Goal: Check status: Check status

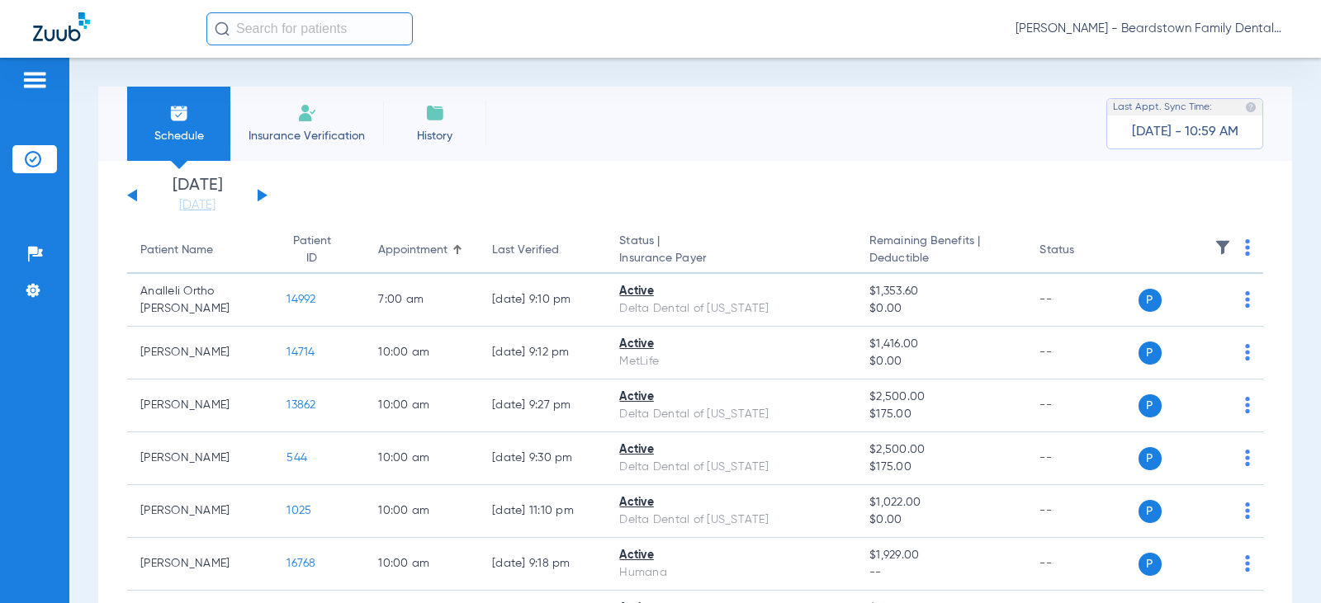
click at [253, 192] on div "[DATE] [DATE] [DATE] [DATE] [DATE] [DATE] [DATE] [DATE] [DATE] [DATE] [DATE] [D…" at bounding box center [197, 195] width 140 height 36
click at [260, 195] on button at bounding box center [263, 195] width 10 height 12
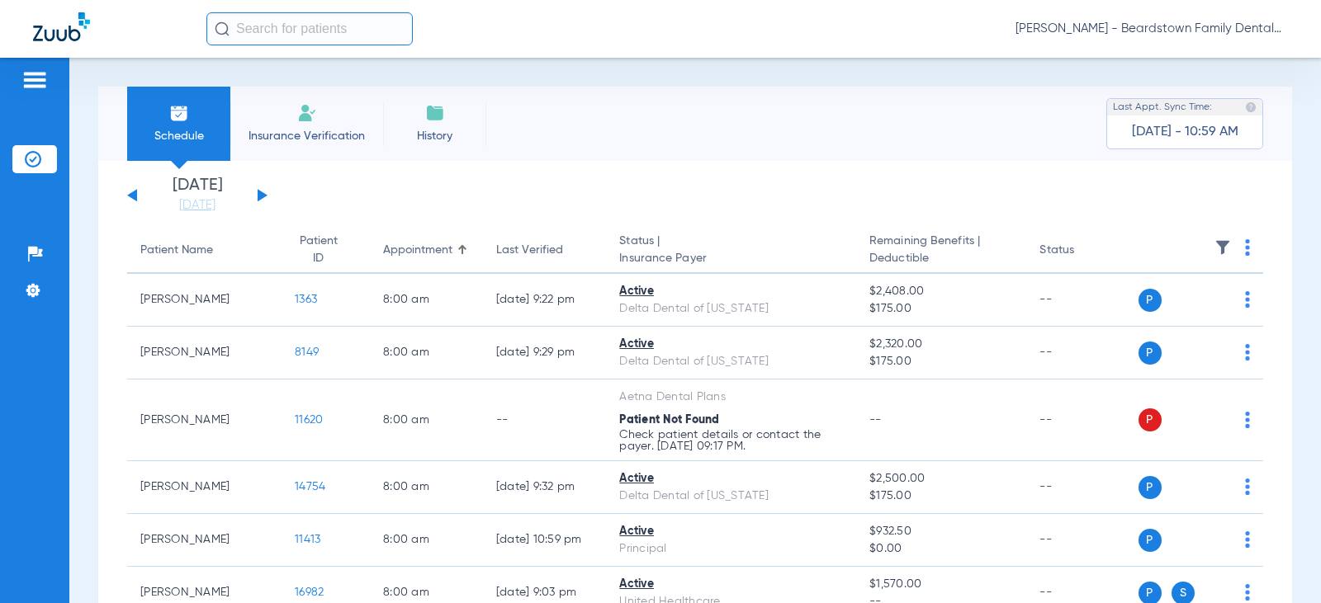
click at [1214, 252] on img at bounding box center [1222, 247] width 17 height 17
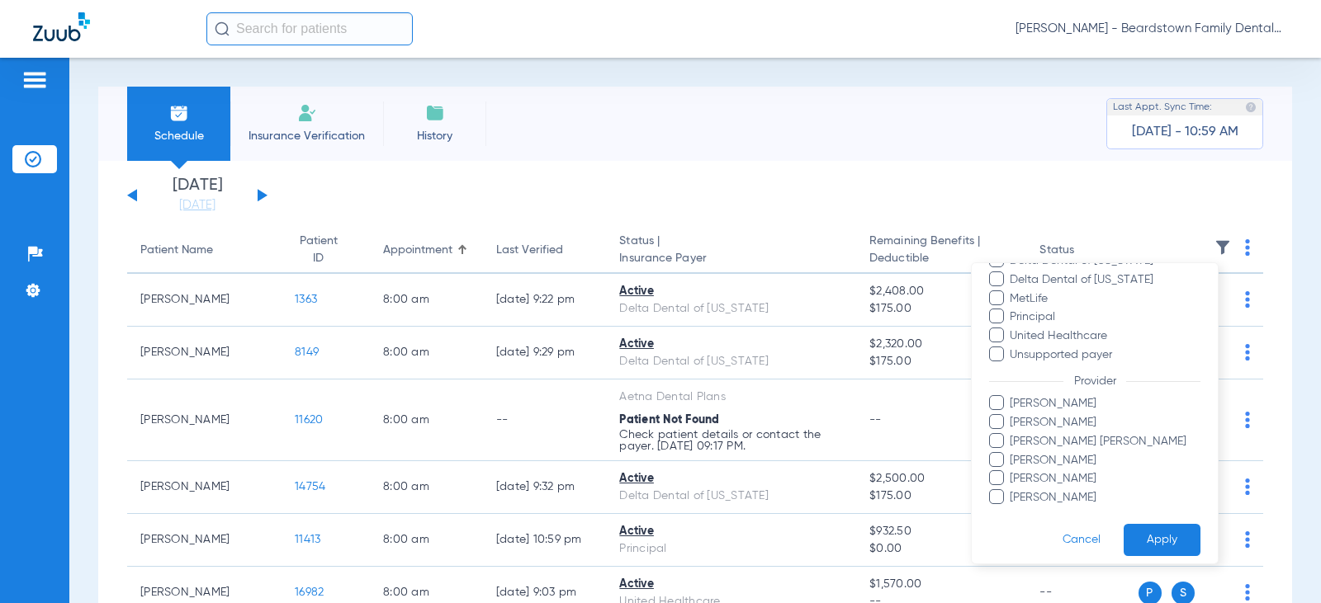
scroll to position [413, 0]
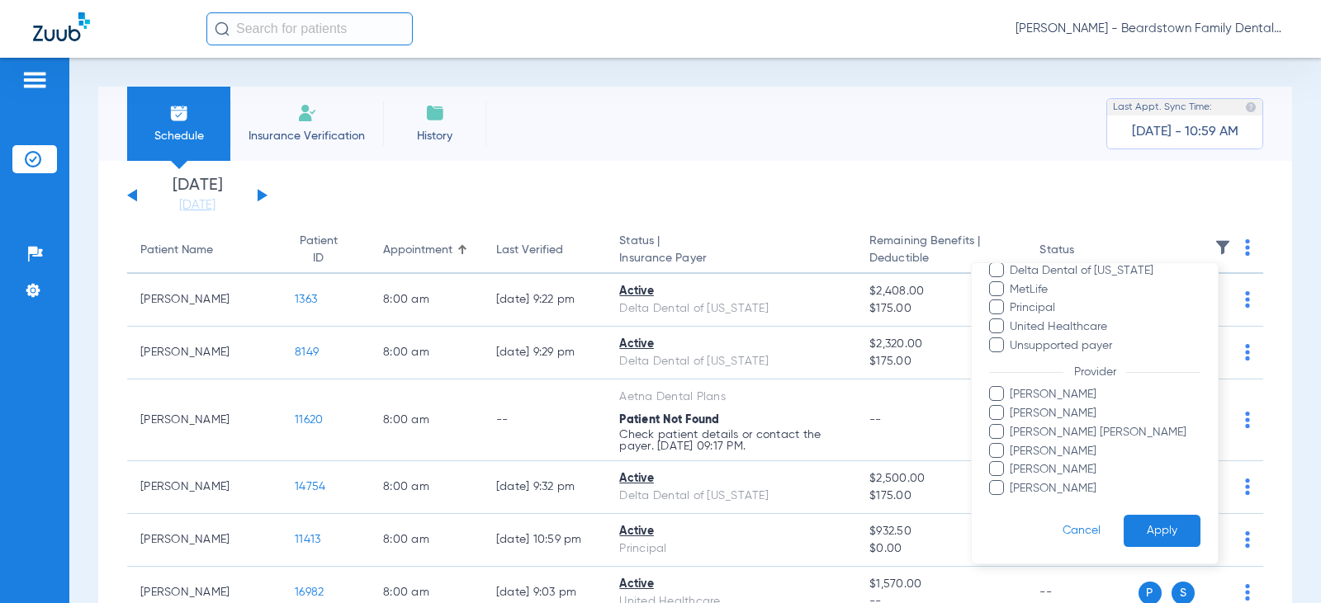
click at [1057, 433] on span "[PERSON_NAME] [PERSON_NAME]" at bounding box center [1104, 432] width 191 height 17
click at [1012, 444] on input "[PERSON_NAME] [PERSON_NAME]" at bounding box center [1012, 444] width 0 height 0
click at [1150, 523] on button "Apply" at bounding box center [1161, 531] width 77 height 32
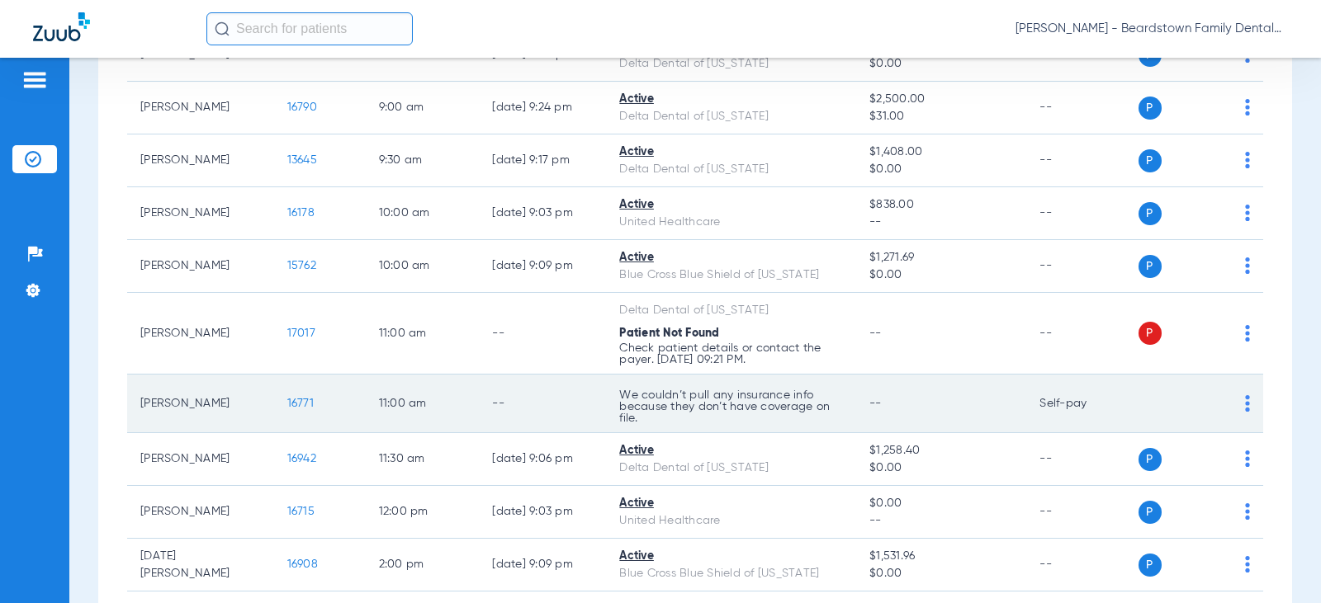
scroll to position [495, 0]
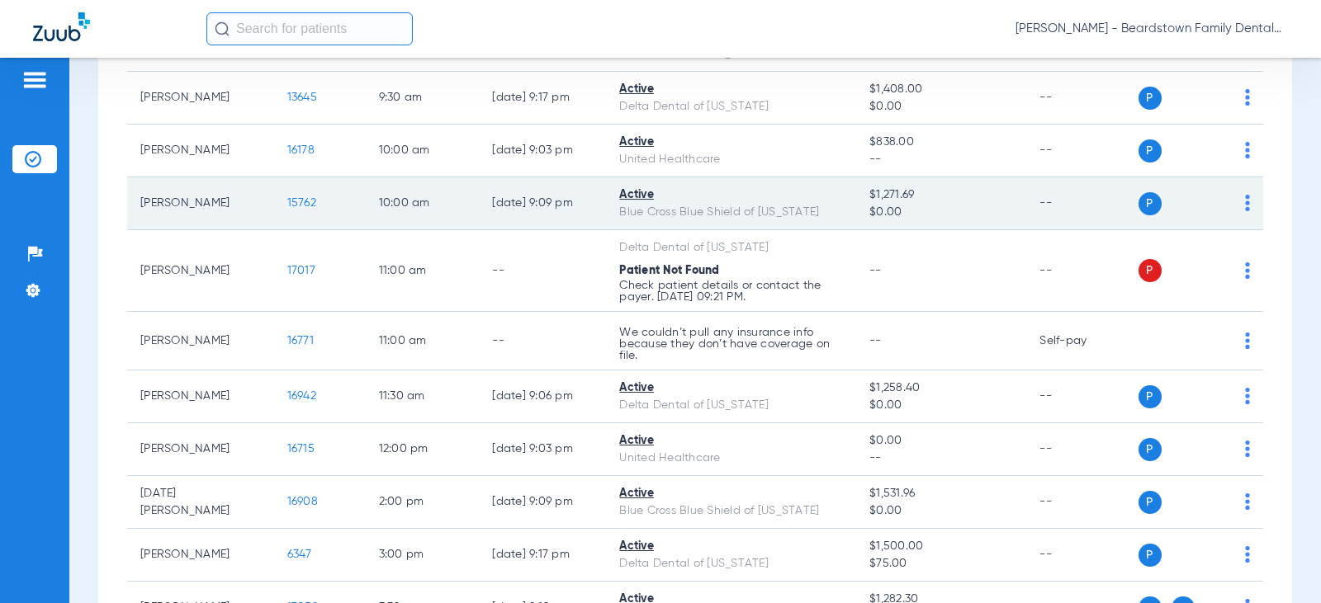
click at [287, 204] on span "15762" at bounding box center [301, 203] width 29 height 12
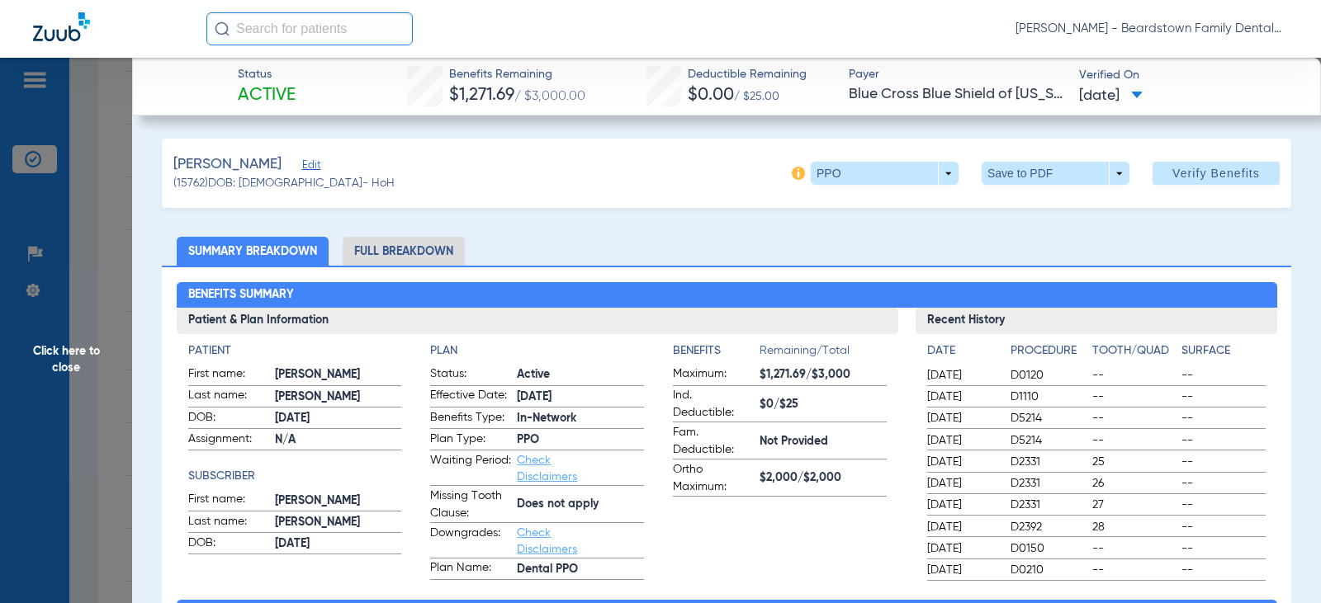
click at [66, 345] on span "Click here to close" at bounding box center [66, 359] width 132 height 603
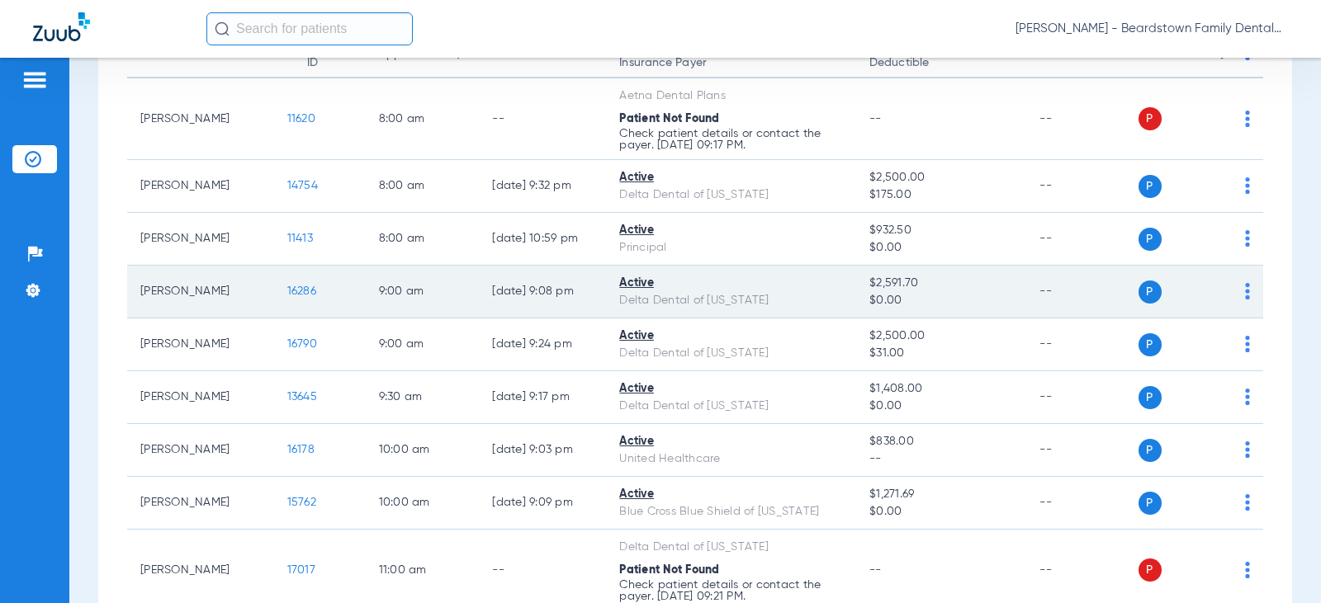
scroll to position [190, 0]
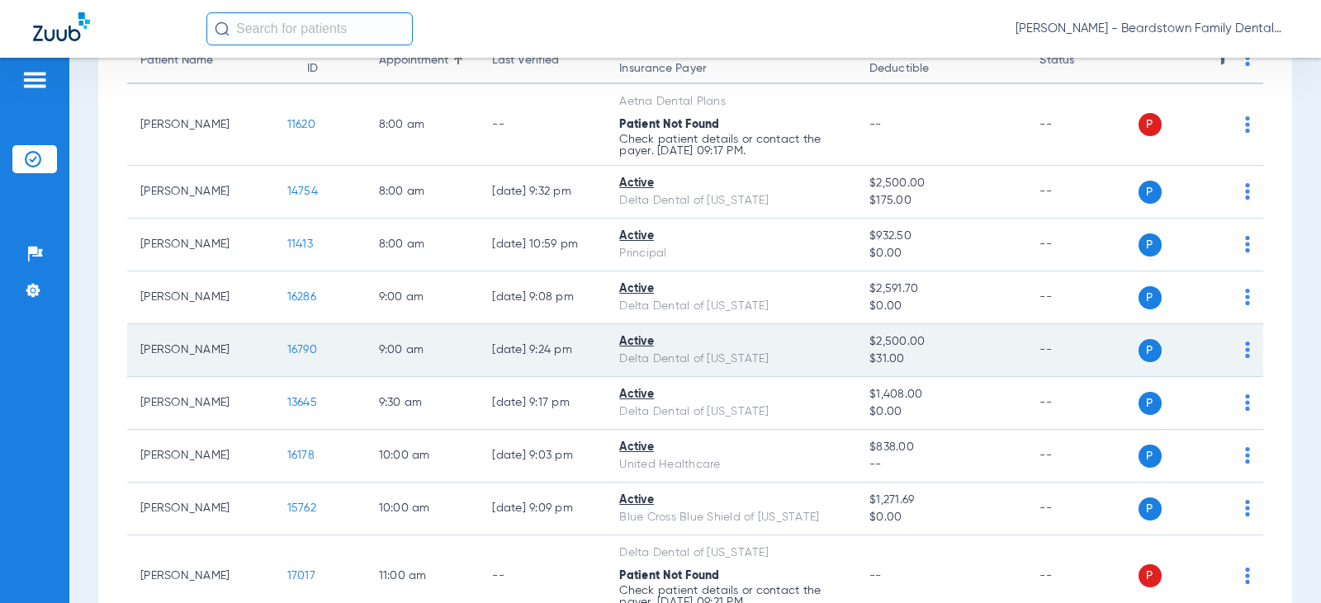
click at [298, 349] on span "16790" at bounding box center [302, 350] width 30 height 12
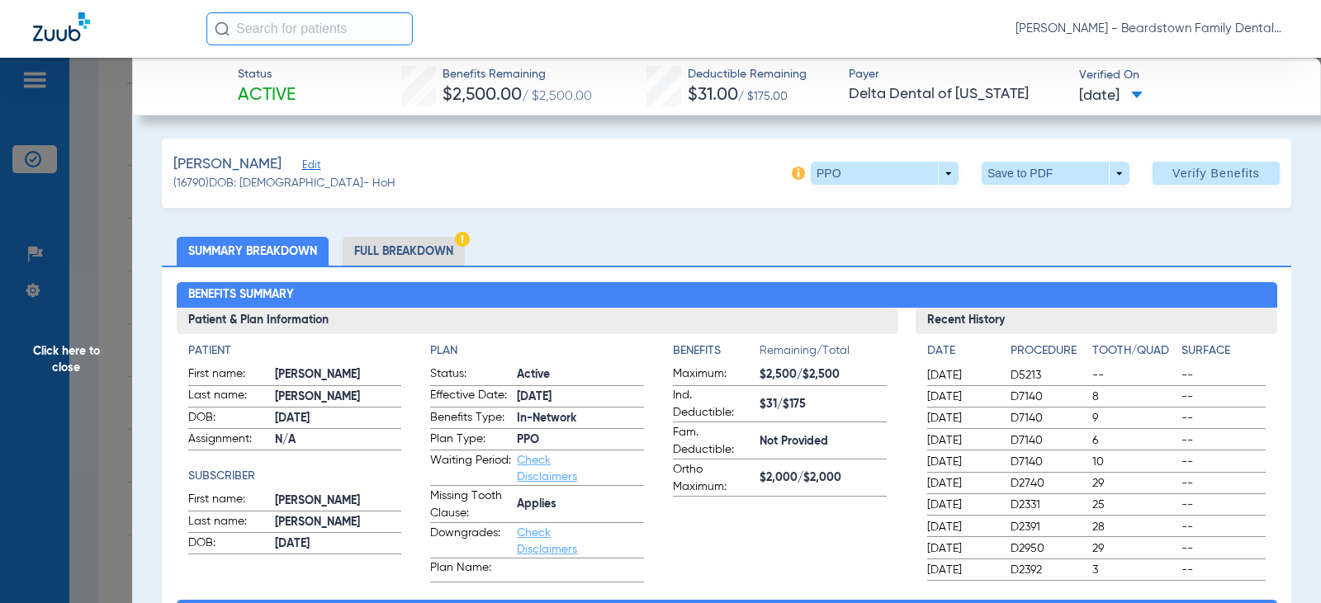
click at [73, 357] on span "Click here to close" at bounding box center [66, 359] width 132 height 603
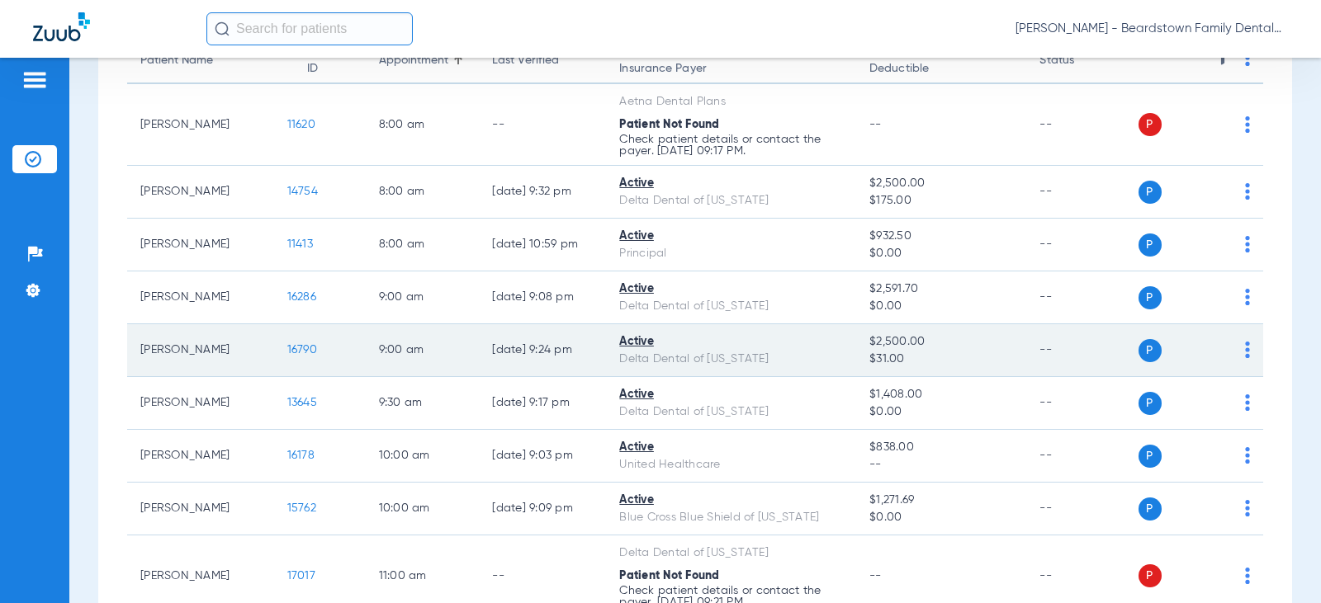
click at [287, 352] on span "16790" at bounding box center [302, 350] width 30 height 12
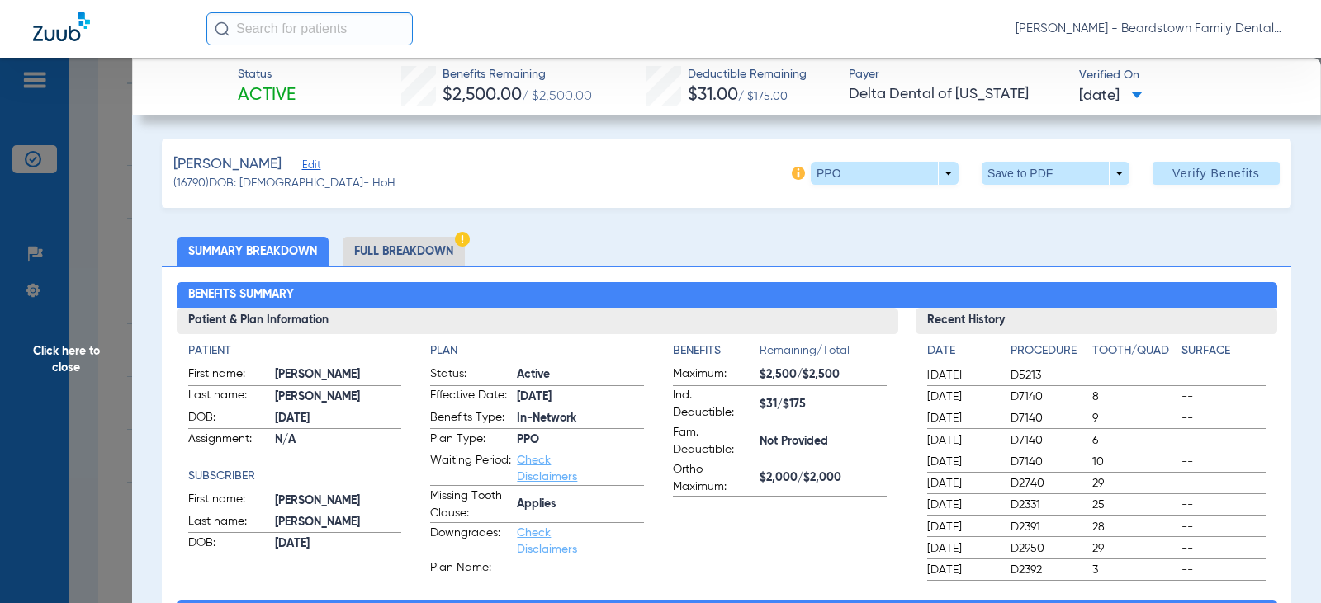
click at [76, 360] on span "Click here to close" at bounding box center [66, 359] width 132 height 603
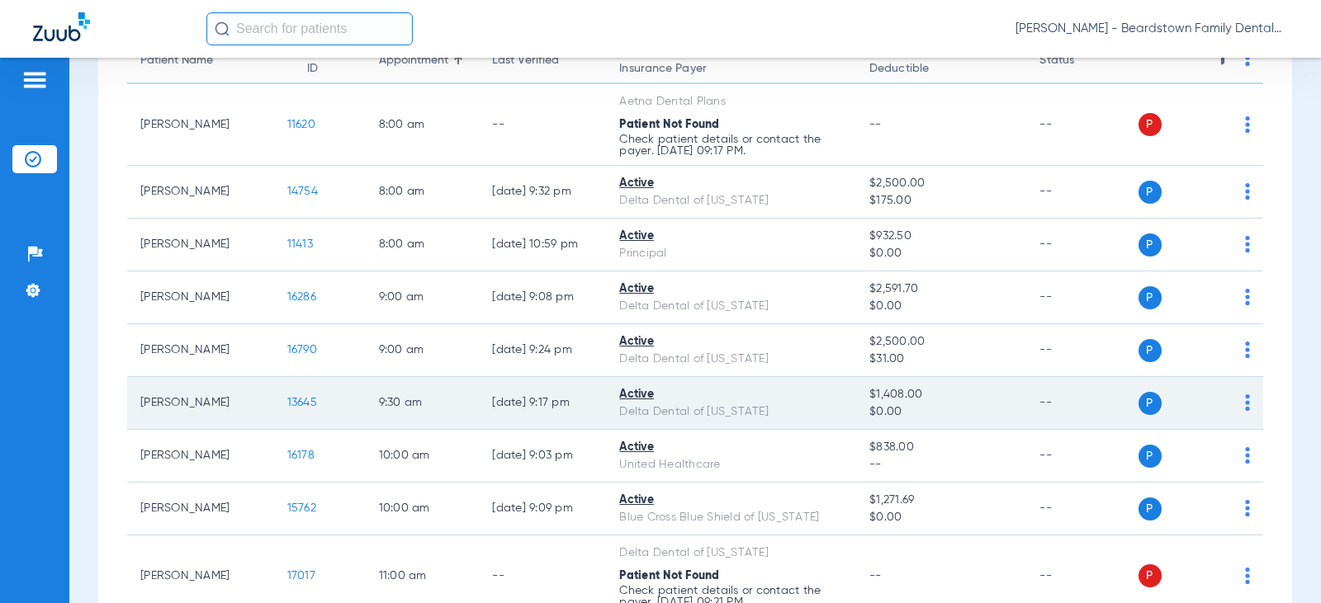
click at [291, 403] on span "13645" at bounding box center [302, 403] width 30 height 12
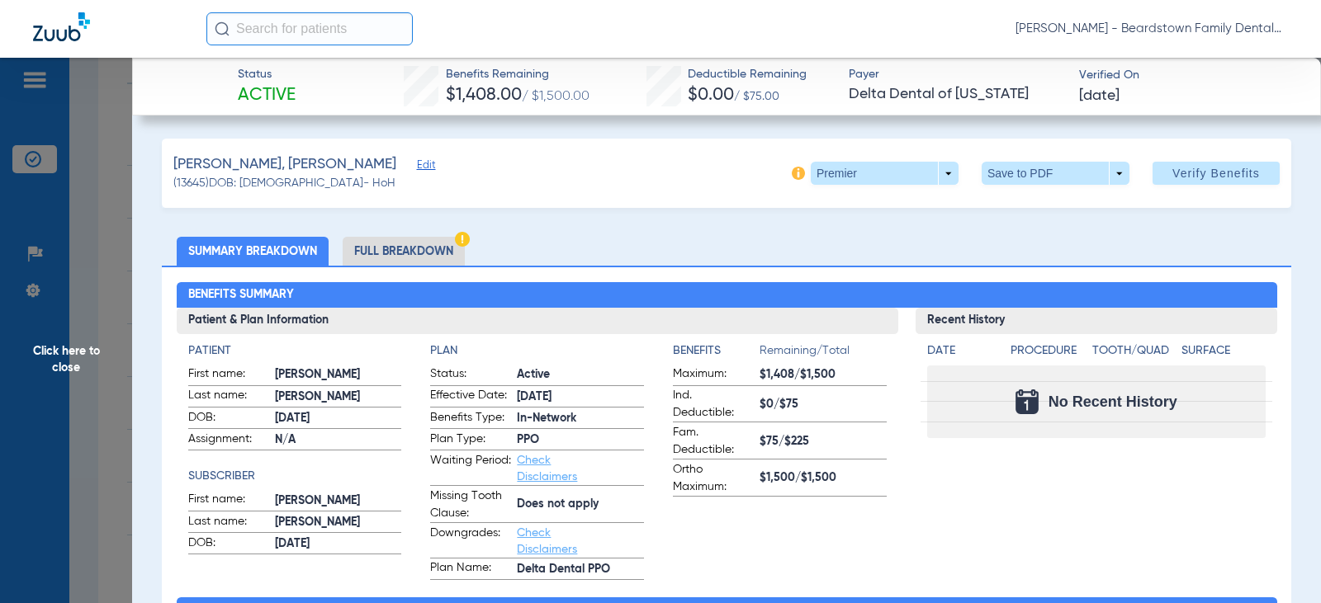
click at [70, 348] on span "Click here to close" at bounding box center [66, 359] width 132 height 603
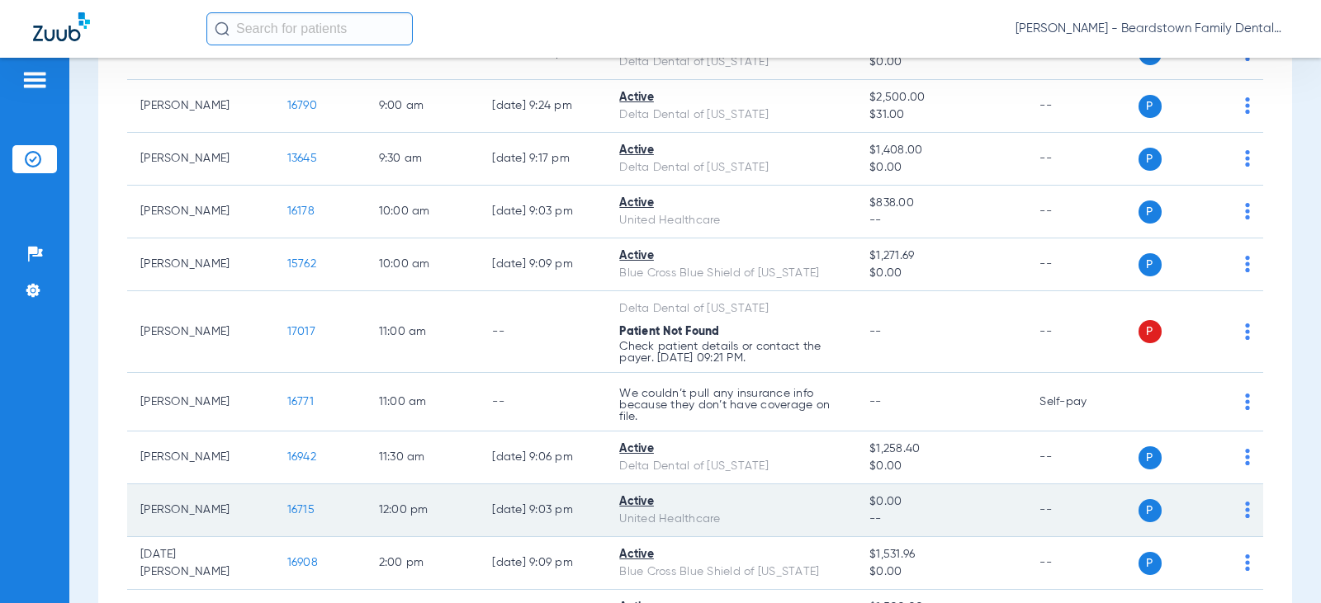
scroll to position [520, 0]
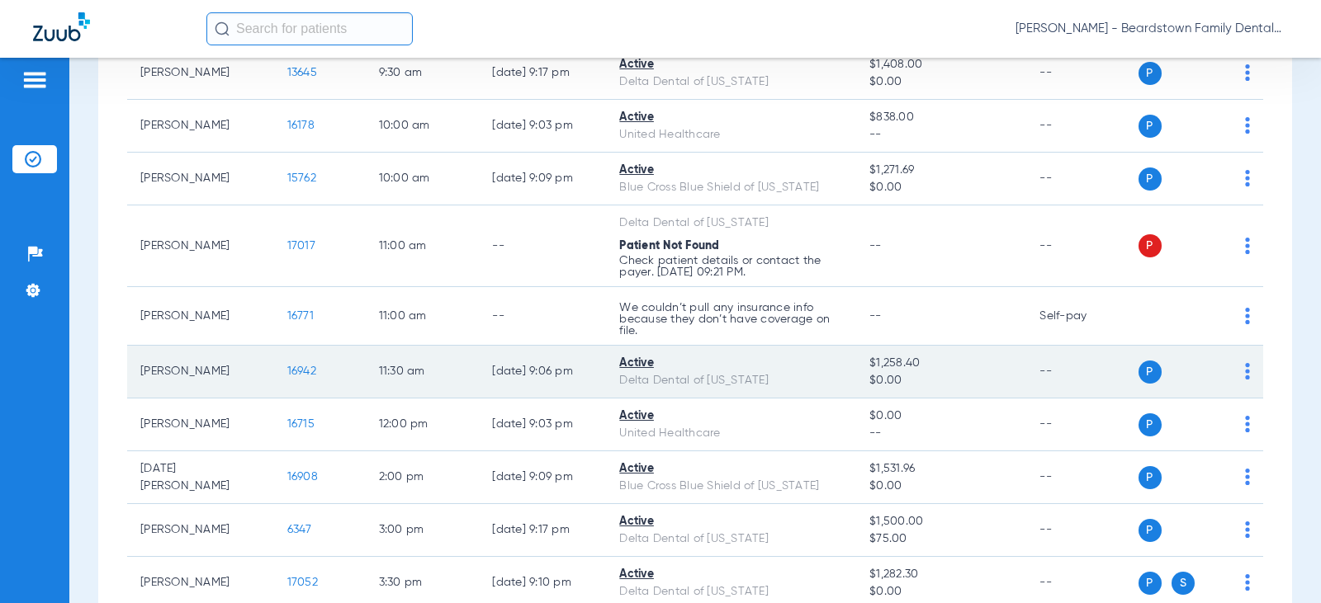
click at [287, 371] on span "16942" at bounding box center [301, 372] width 29 height 12
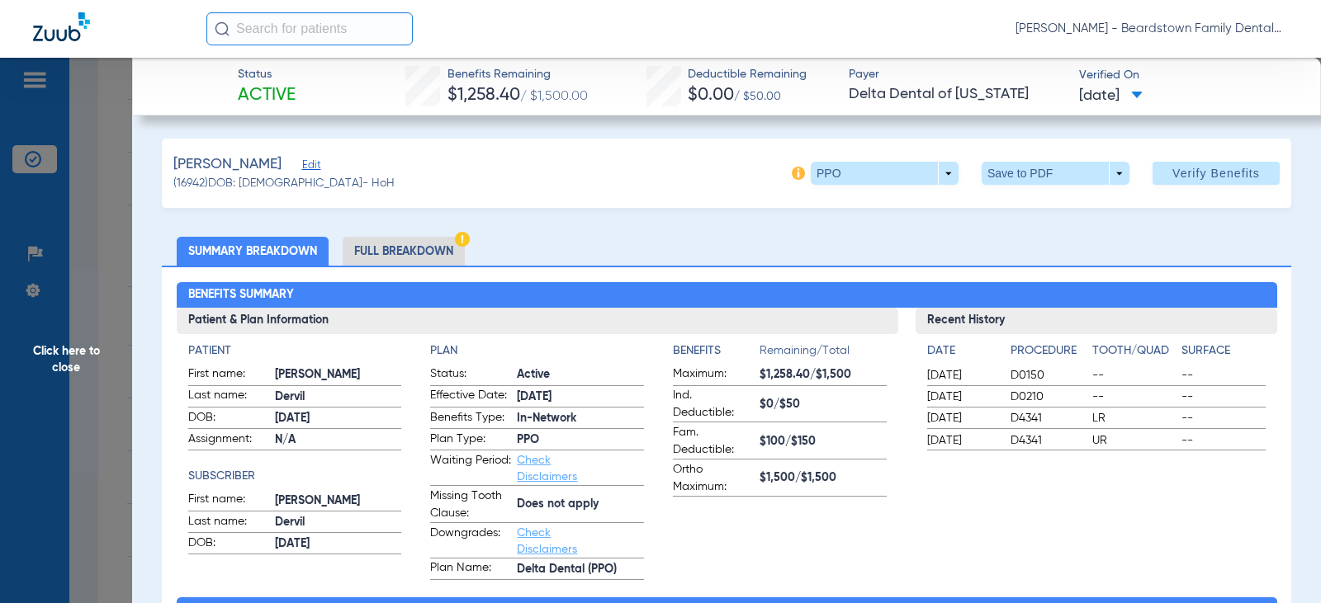
click at [68, 357] on span "Click here to close" at bounding box center [66, 359] width 132 height 603
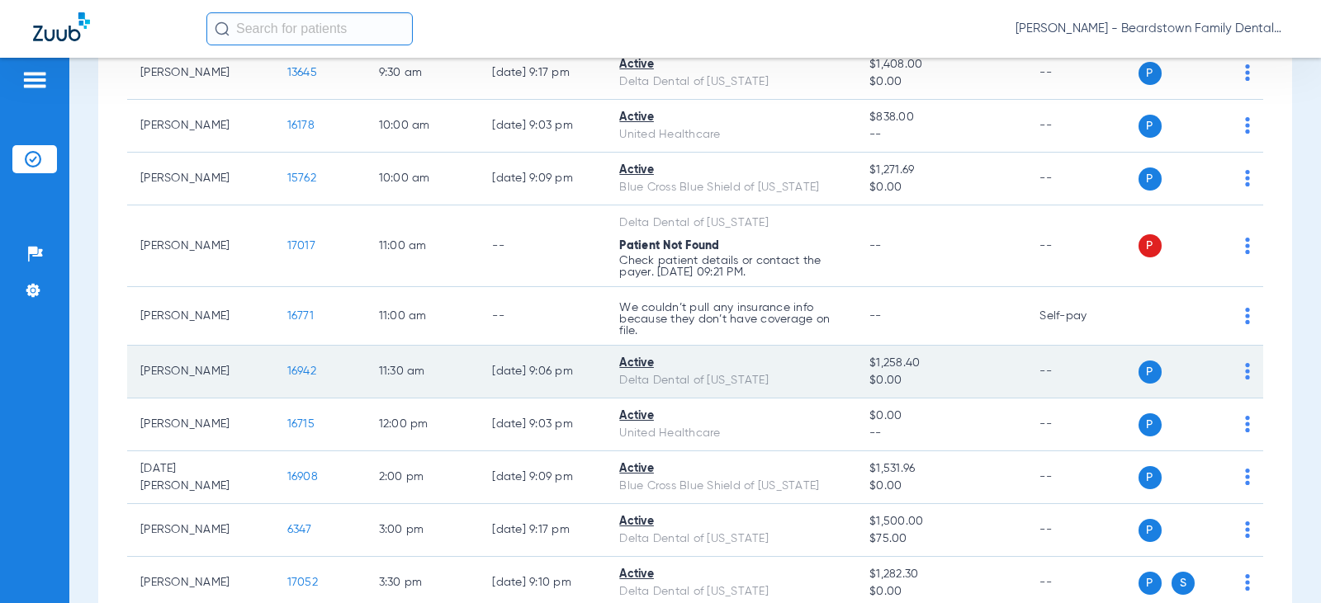
click at [287, 375] on span "16942" at bounding box center [301, 372] width 29 height 12
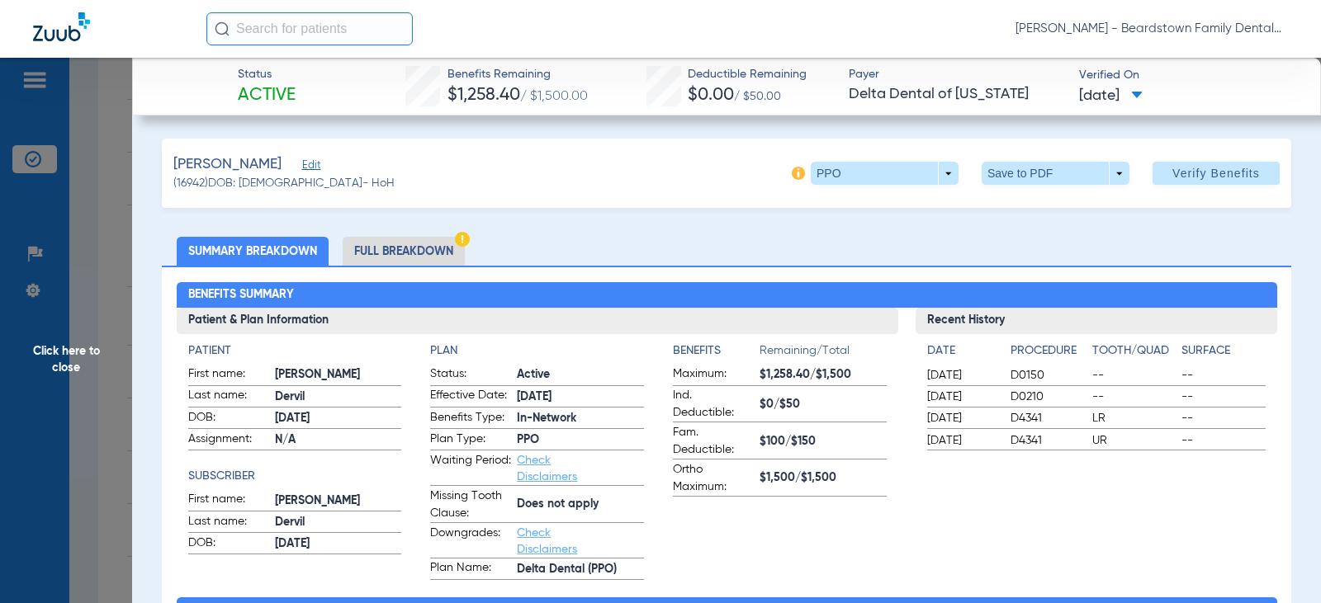
click at [83, 347] on span "Click here to close" at bounding box center [66, 359] width 132 height 603
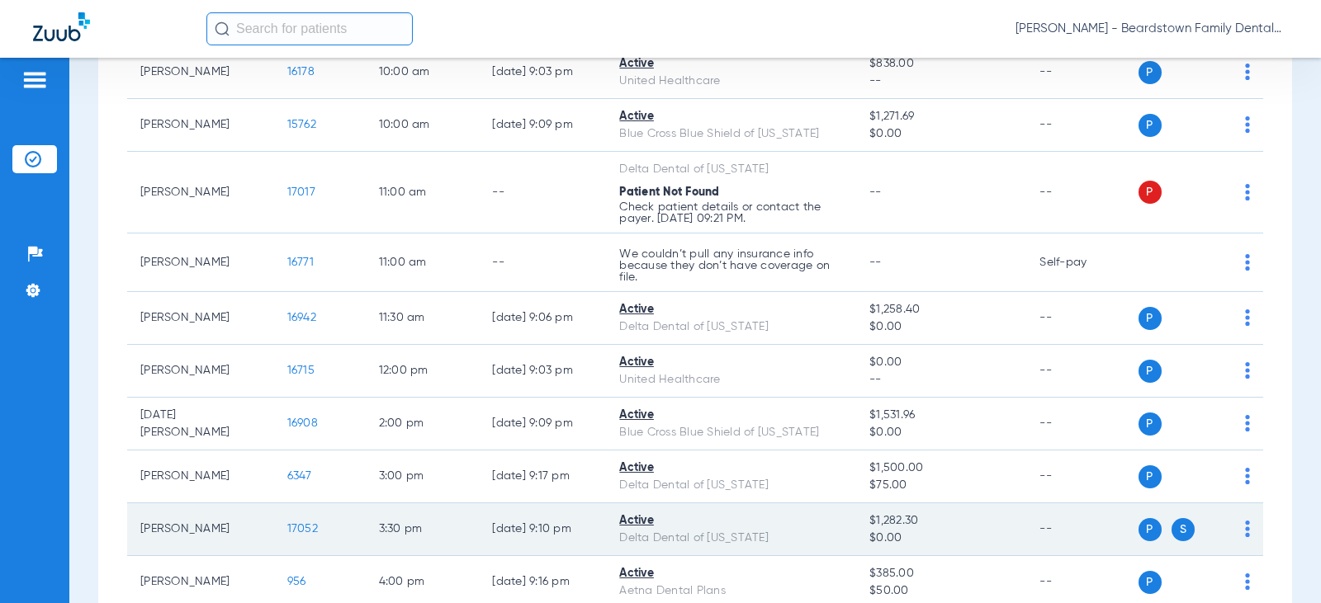
scroll to position [603, 0]
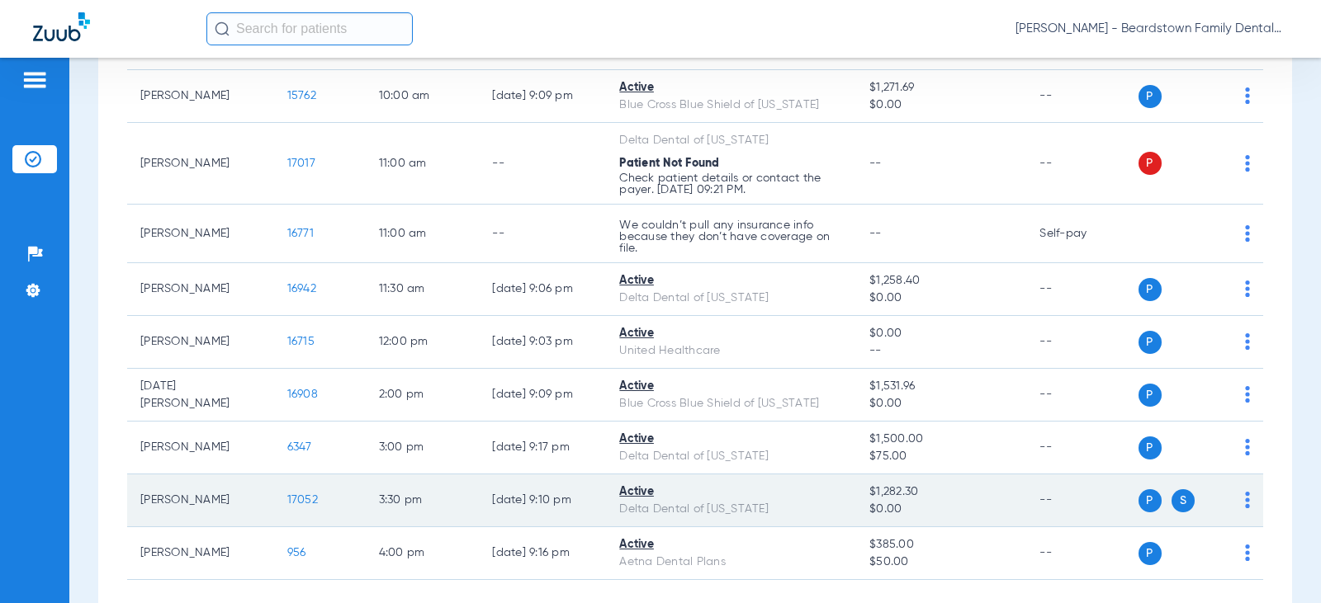
click at [303, 501] on span "17052" at bounding box center [302, 500] width 31 height 12
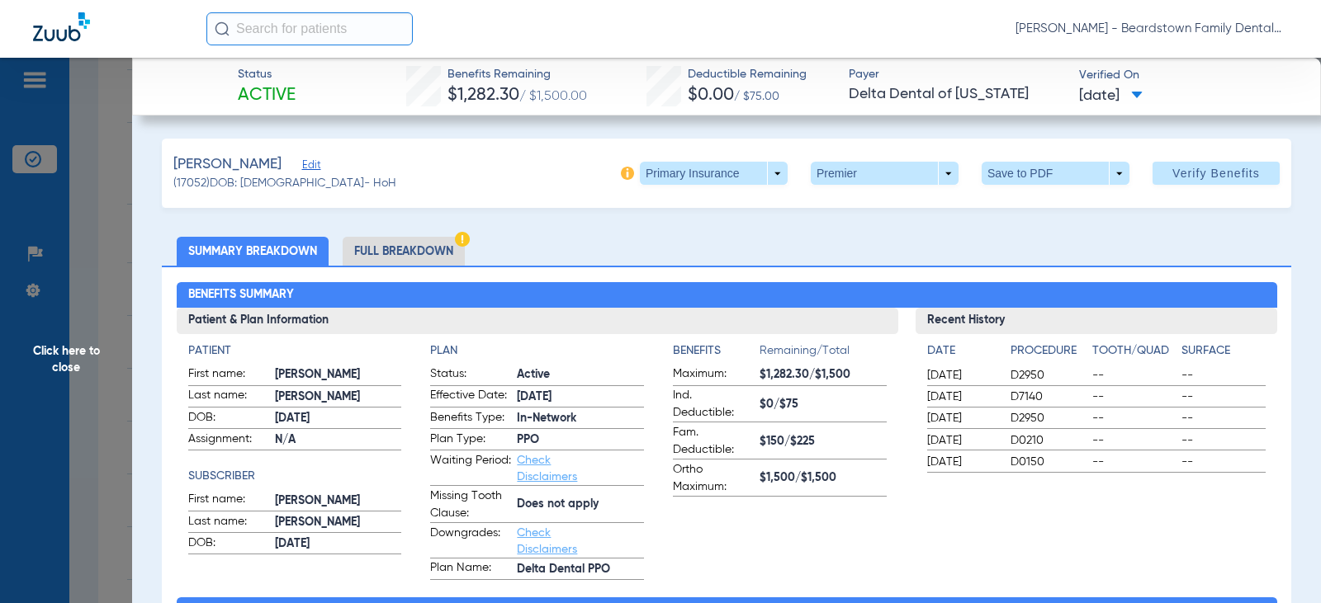
click at [71, 353] on span "Click here to close" at bounding box center [66, 359] width 132 height 603
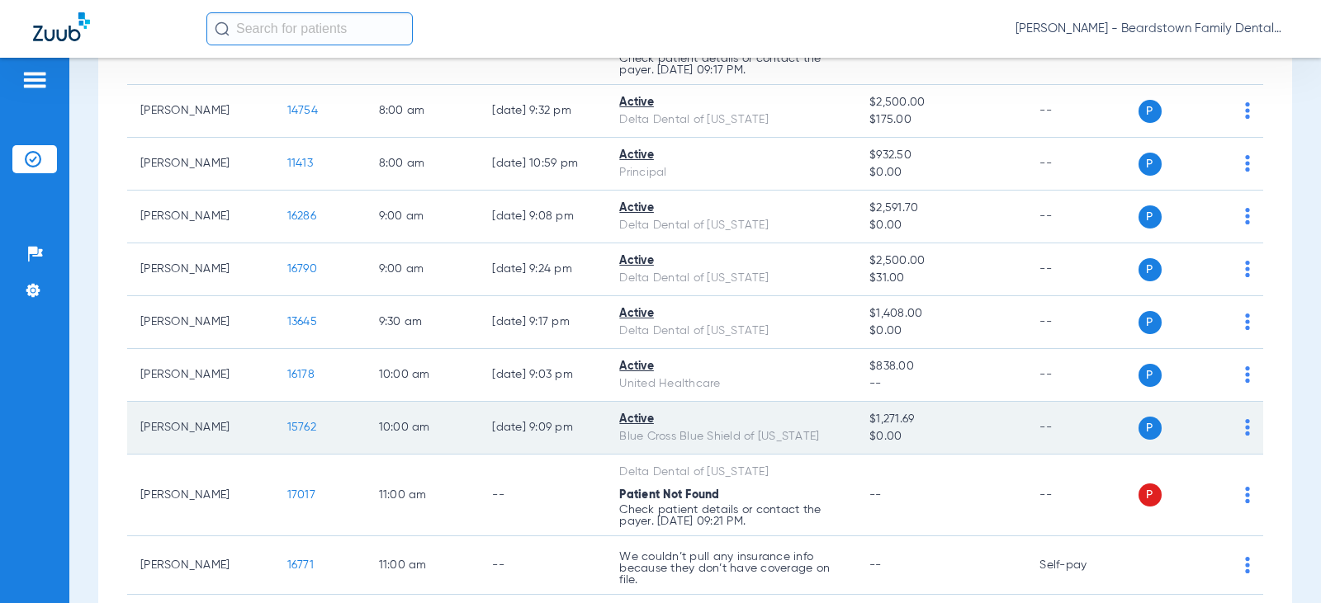
scroll to position [107, 0]
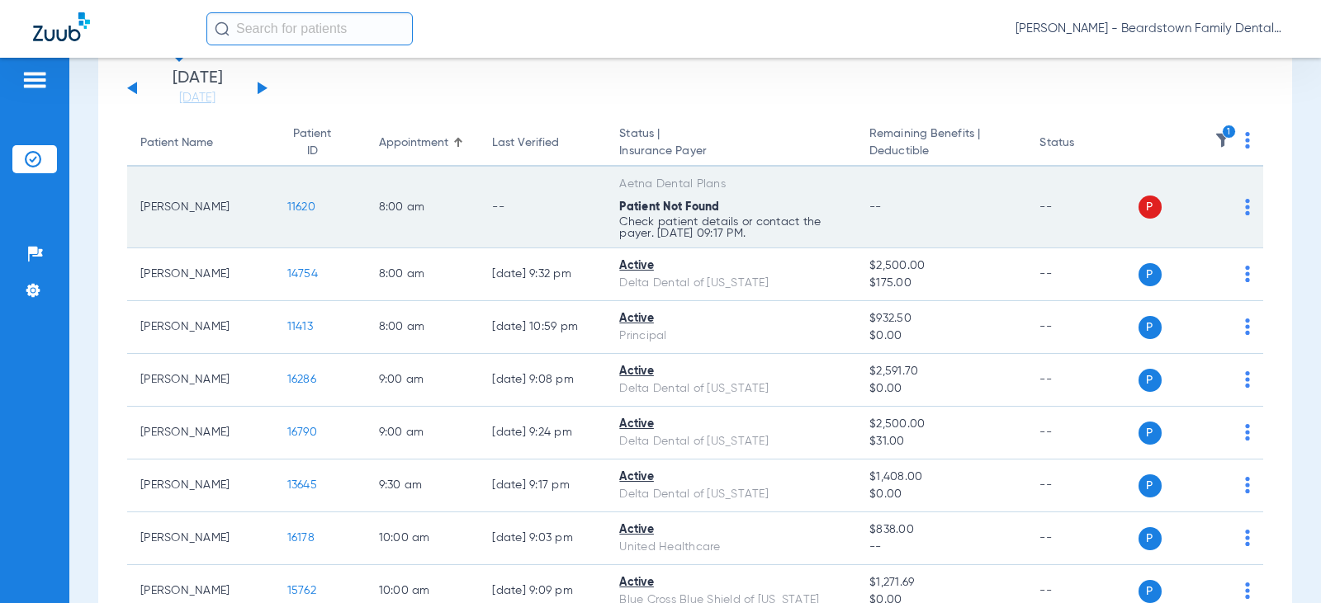
click at [293, 206] on span "11620" at bounding box center [301, 207] width 28 height 12
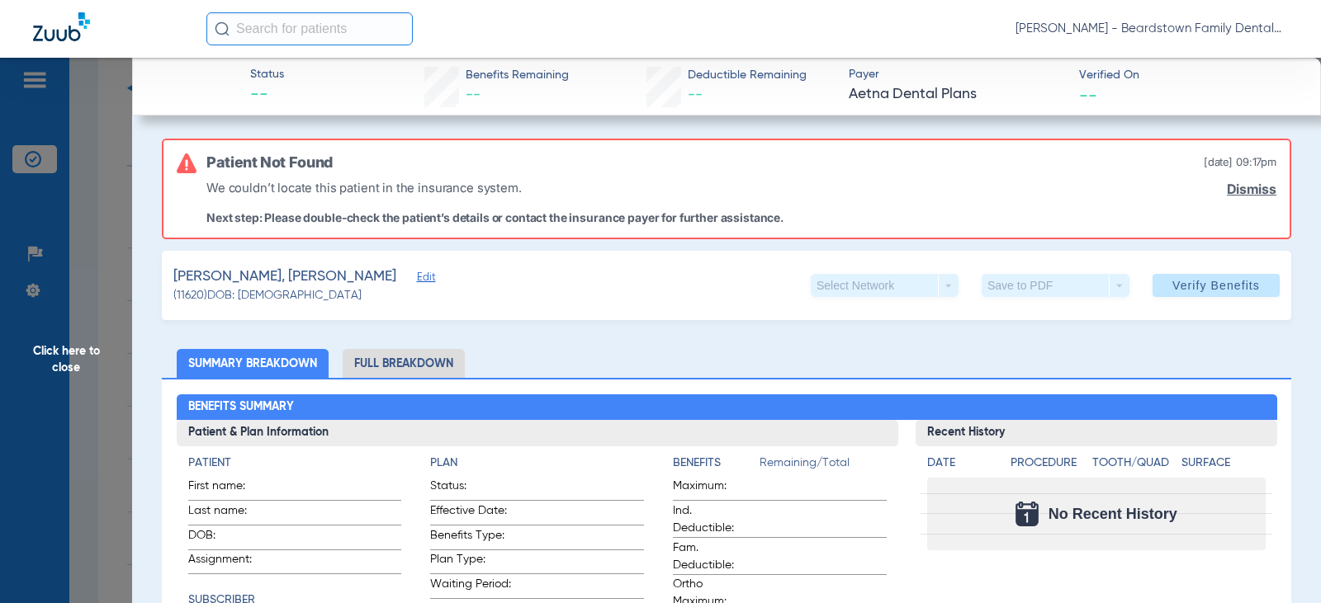
click at [76, 352] on span "Click here to close" at bounding box center [66, 359] width 132 height 603
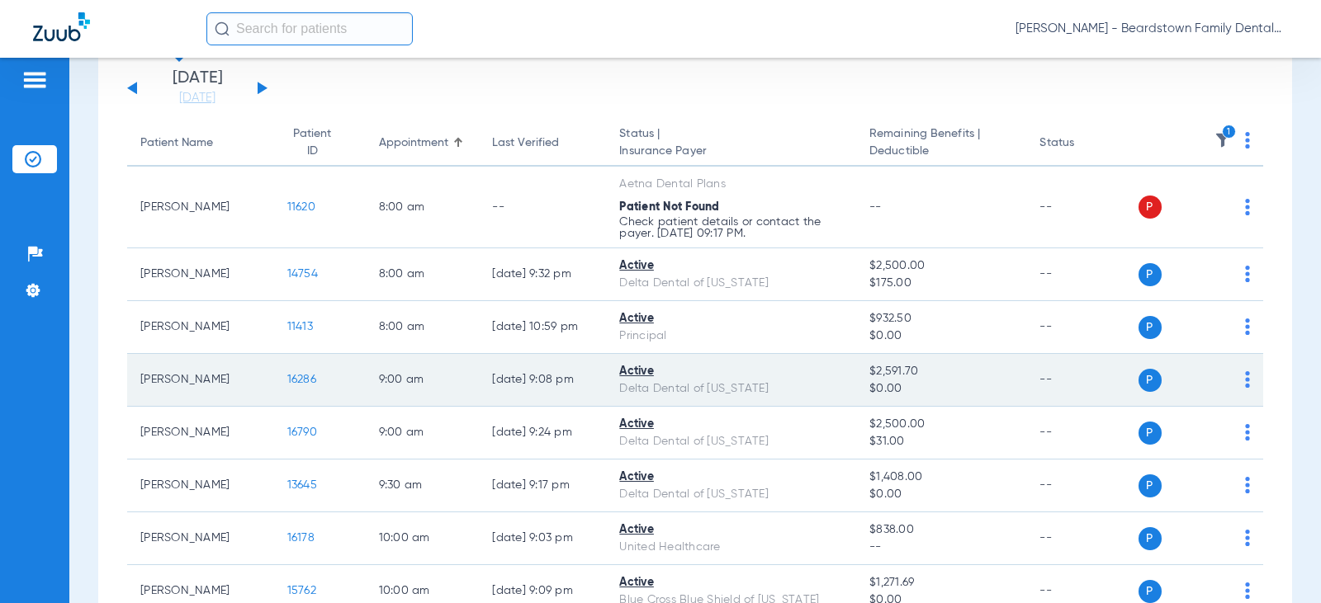
click at [287, 376] on span "16286" at bounding box center [301, 380] width 29 height 12
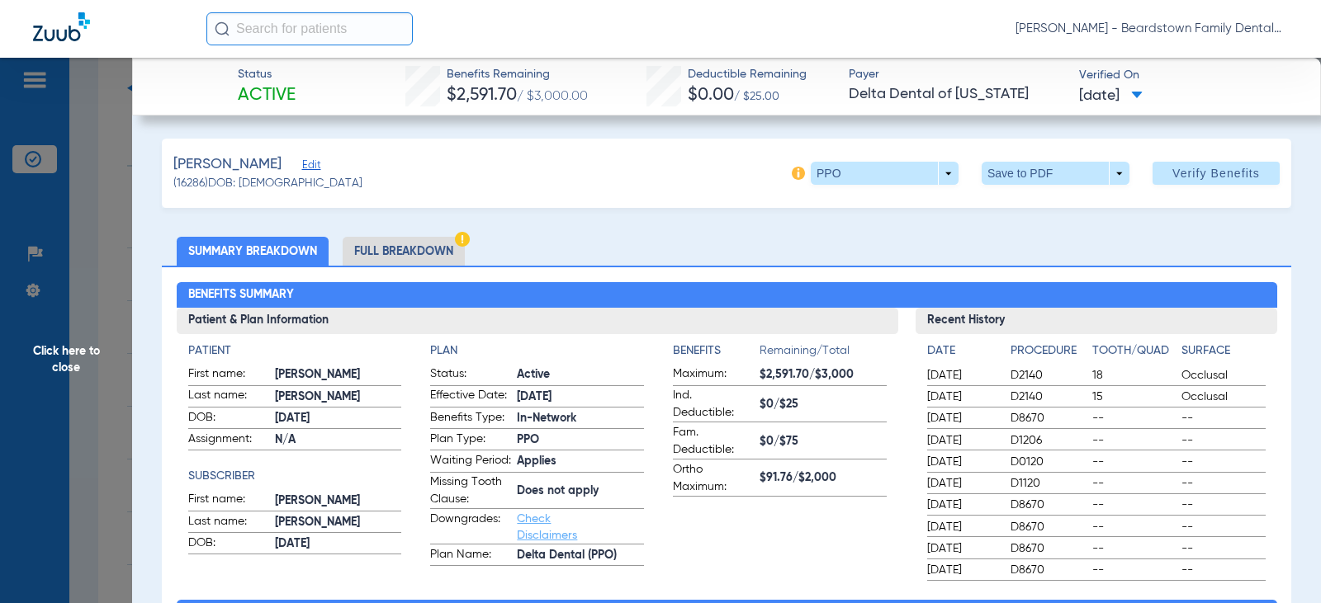
click at [69, 349] on span "Click here to close" at bounding box center [66, 359] width 132 height 603
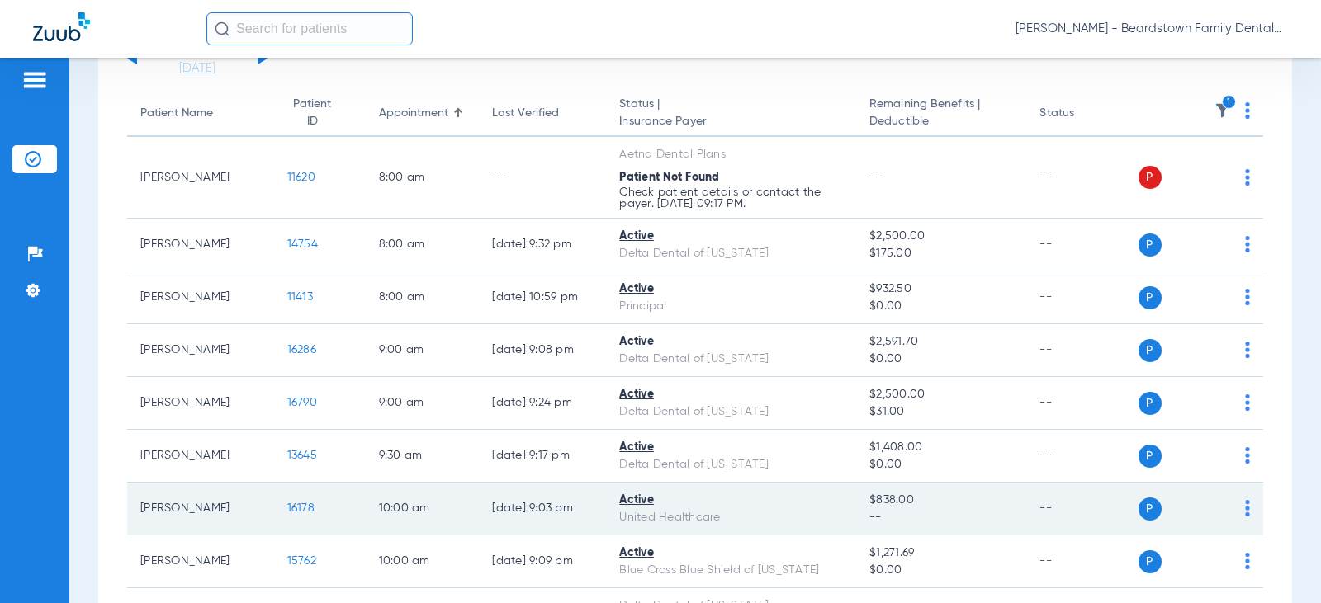
scroll to position [190, 0]
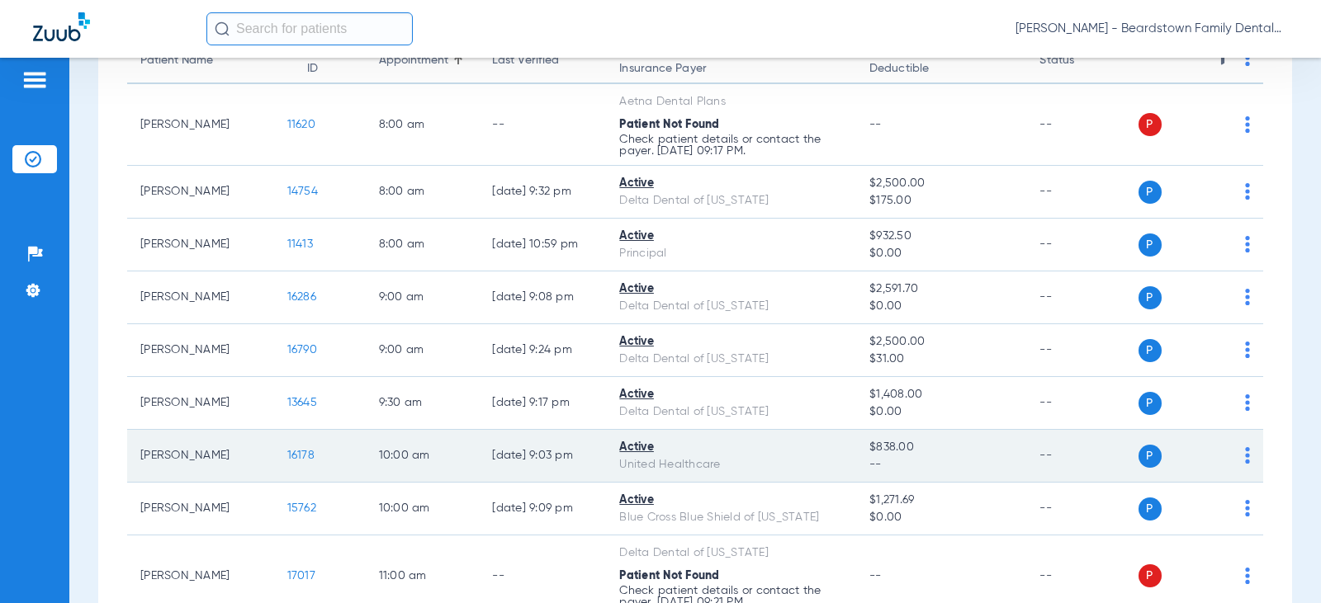
click at [291, 460] on span "16178" at bounding box center [300, 456] width 27 height 12
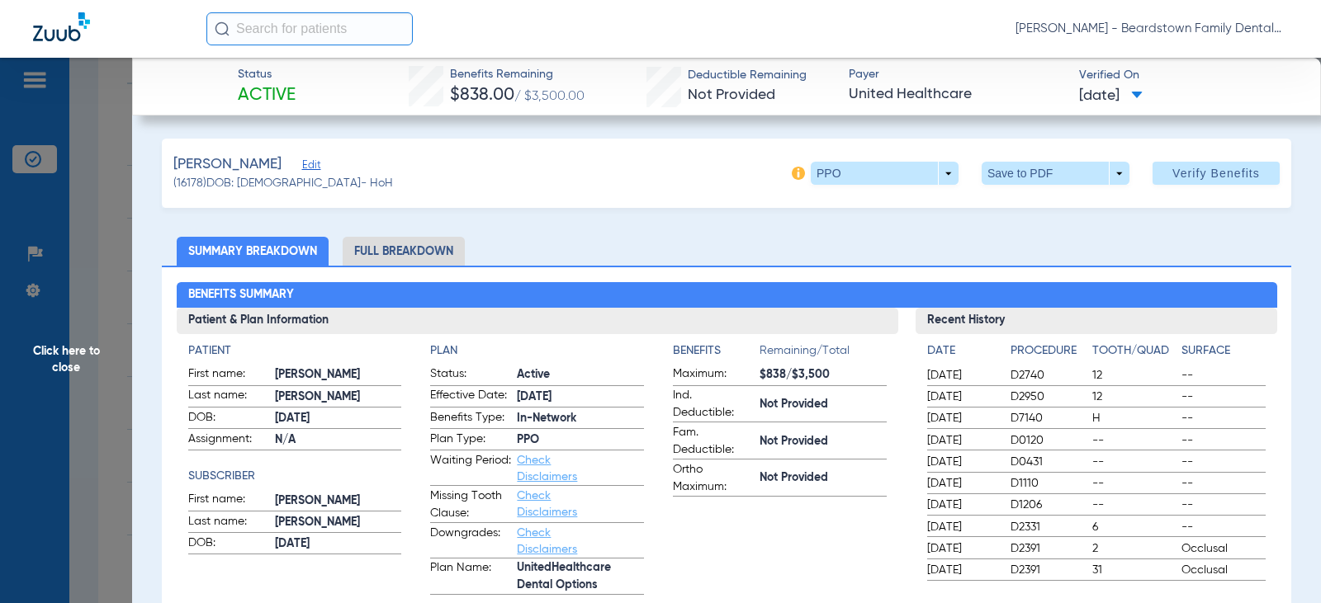
click at [56, 357] on span "Click here to close" at bounding box center [66, 359] width 132 height 603
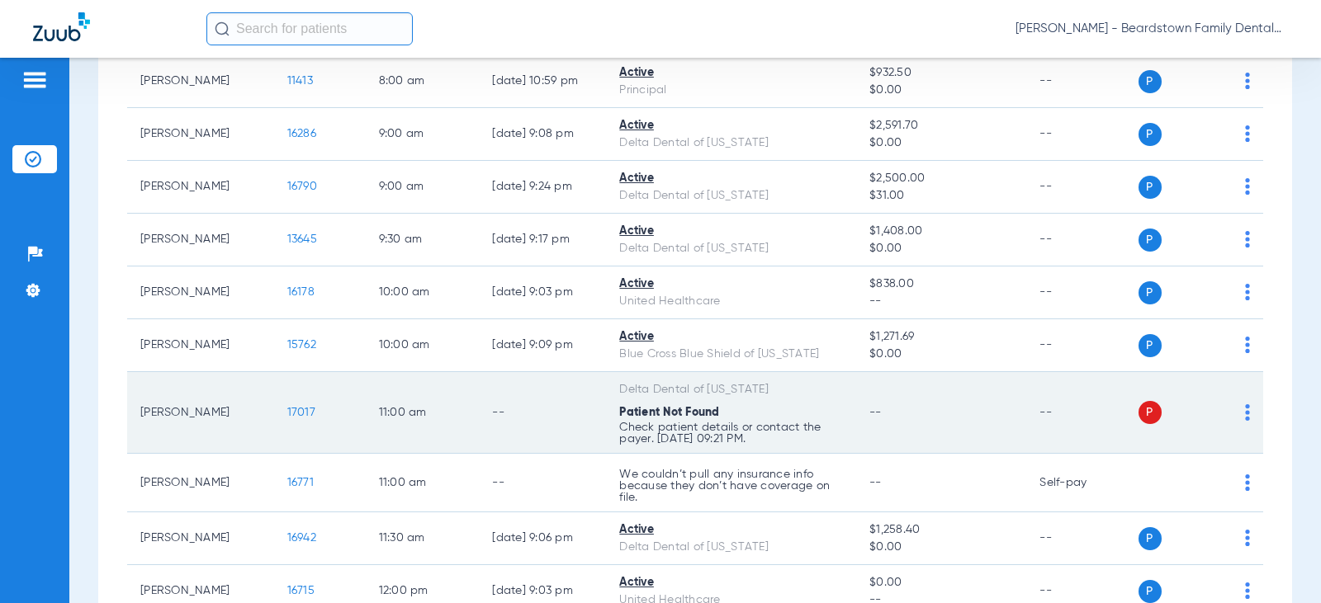
scroll to position [355, 0]
click at [292, 413] on span "17017" at bounding box center [301, 411] width 28 height 12
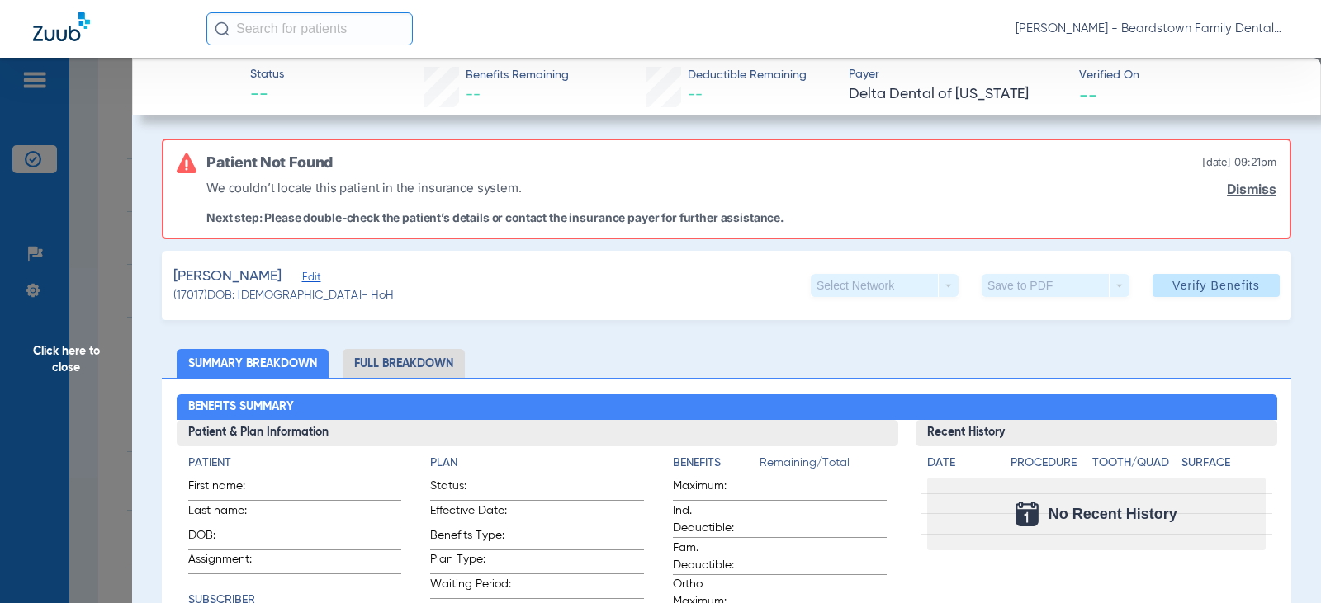
click at [73, 378] on span "Click here to close" at bounding box center [66, 359] width 132 height 603
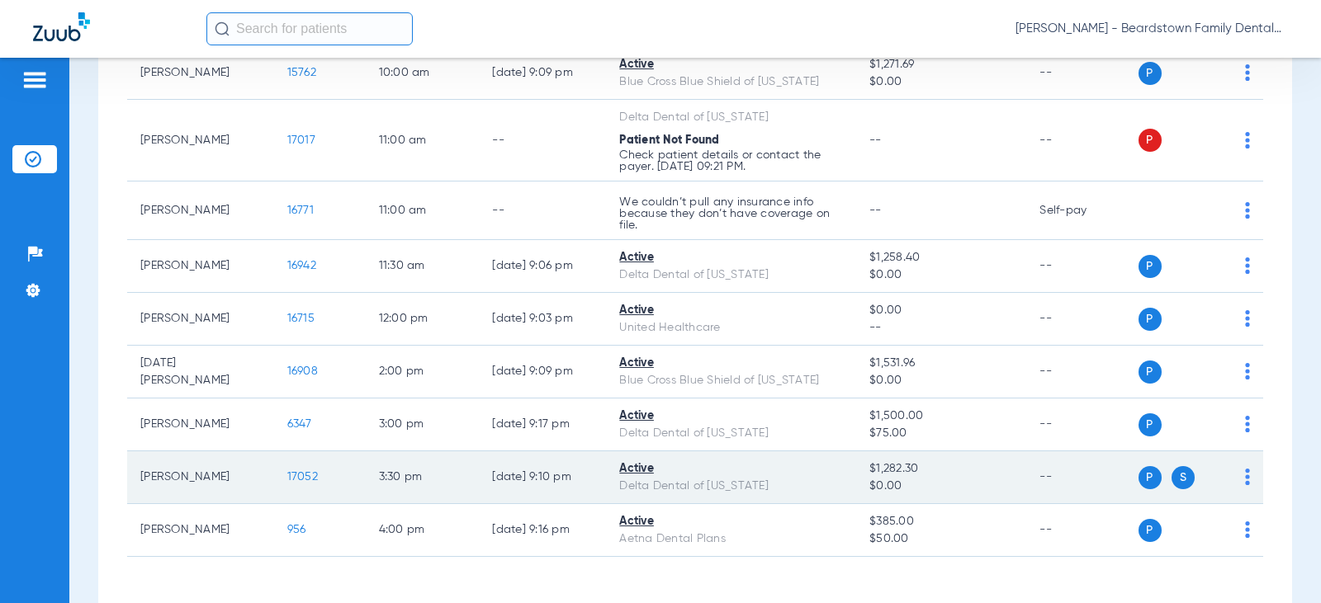
scroll to position [685, 0]
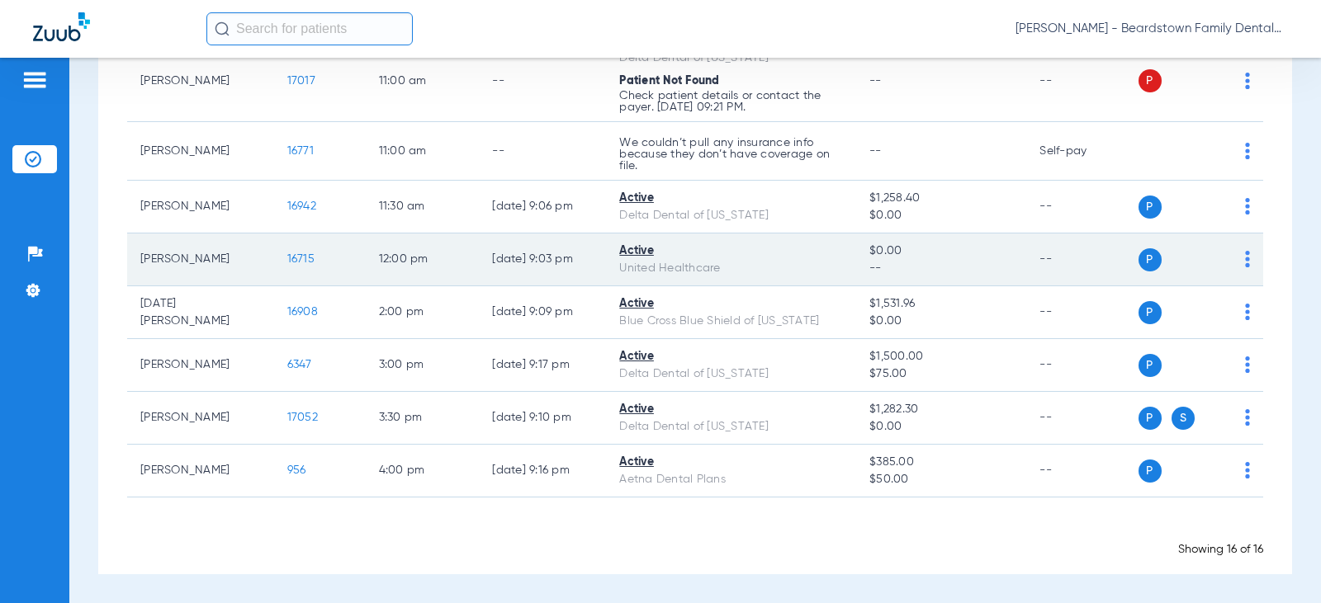
click at [289, 255] on span "16715" at bounding box center [300, 259] width 27 height 12
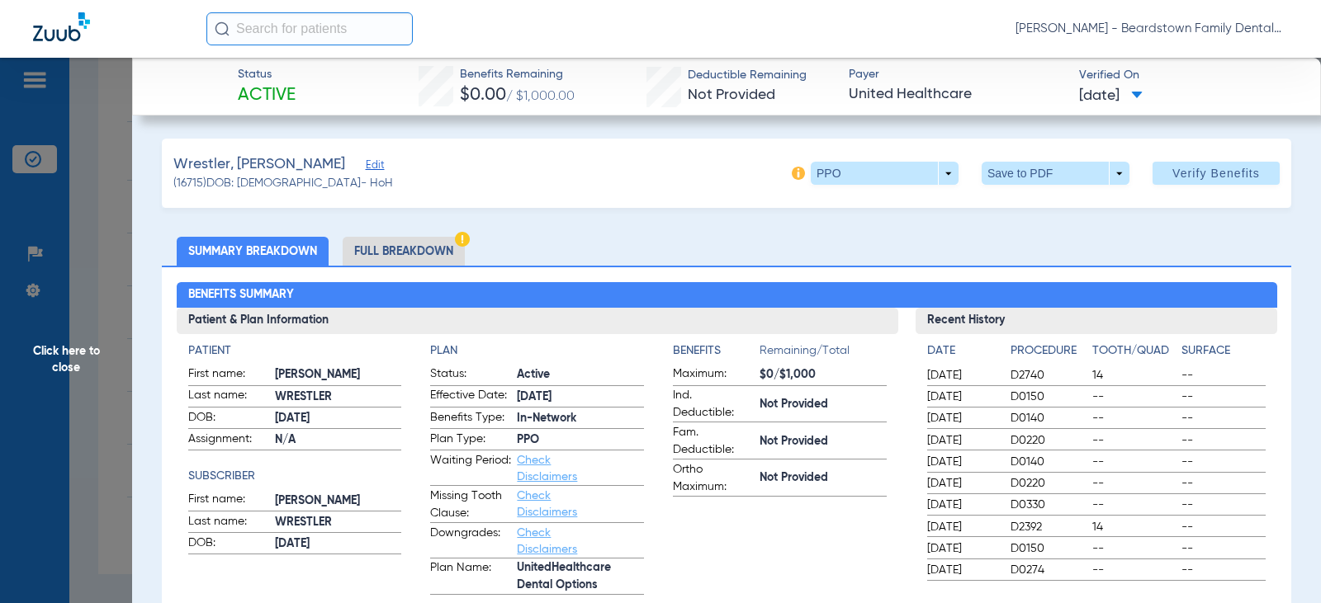
click at [83, 353] on span "Click here to close" at bounding box center [66, 359] width 132 height 603
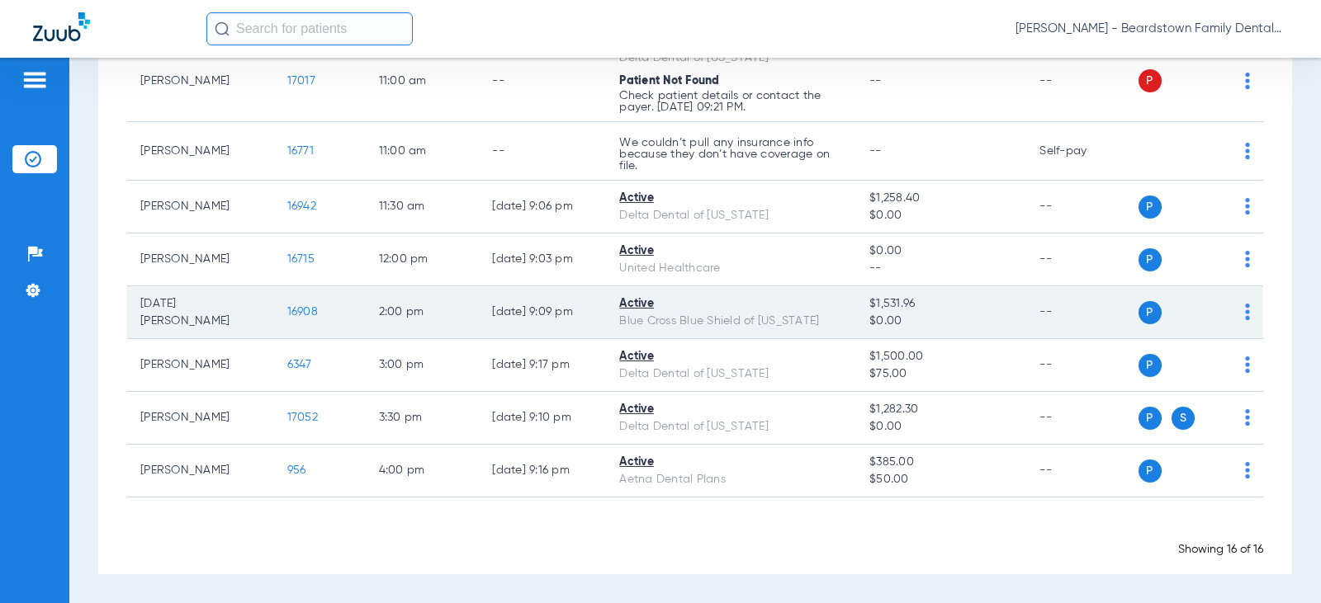
click at [300, 312] on span "16908" at bounding box center [302, 312] width 31 height 12
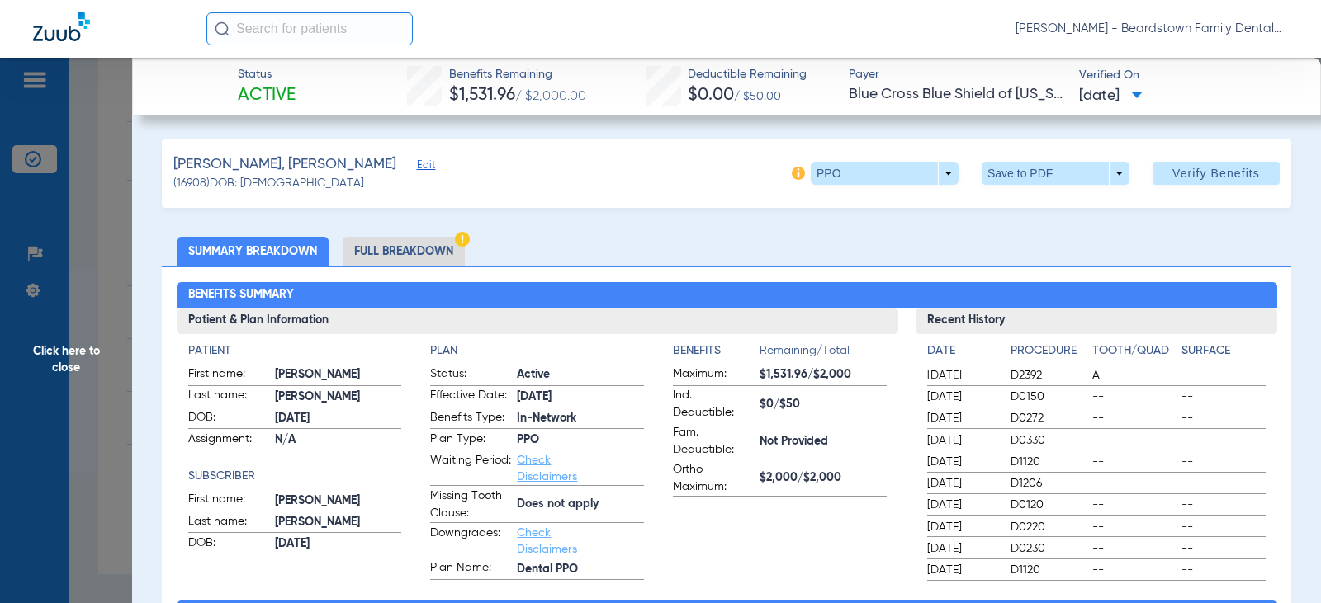
click at [66, 362] on span "Click here to close" at bounding box center [66, 359] width 132 height 603
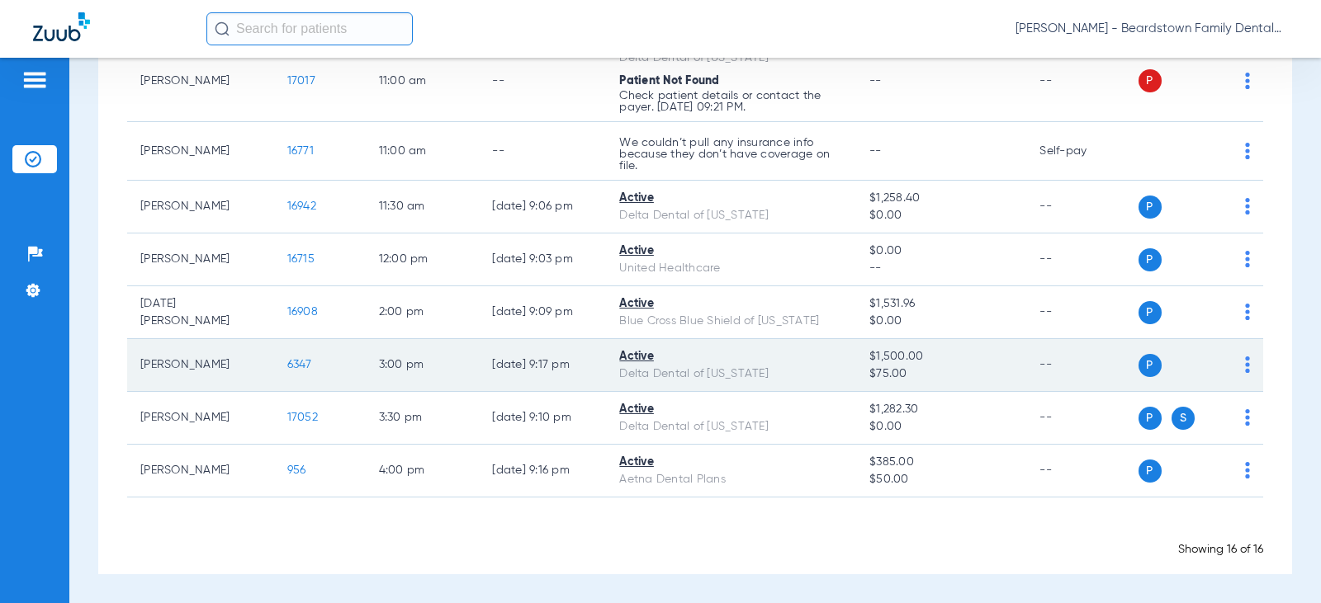
click at [289, 362] on span "6347" at bounding box center [299, 365] width 25 height 12
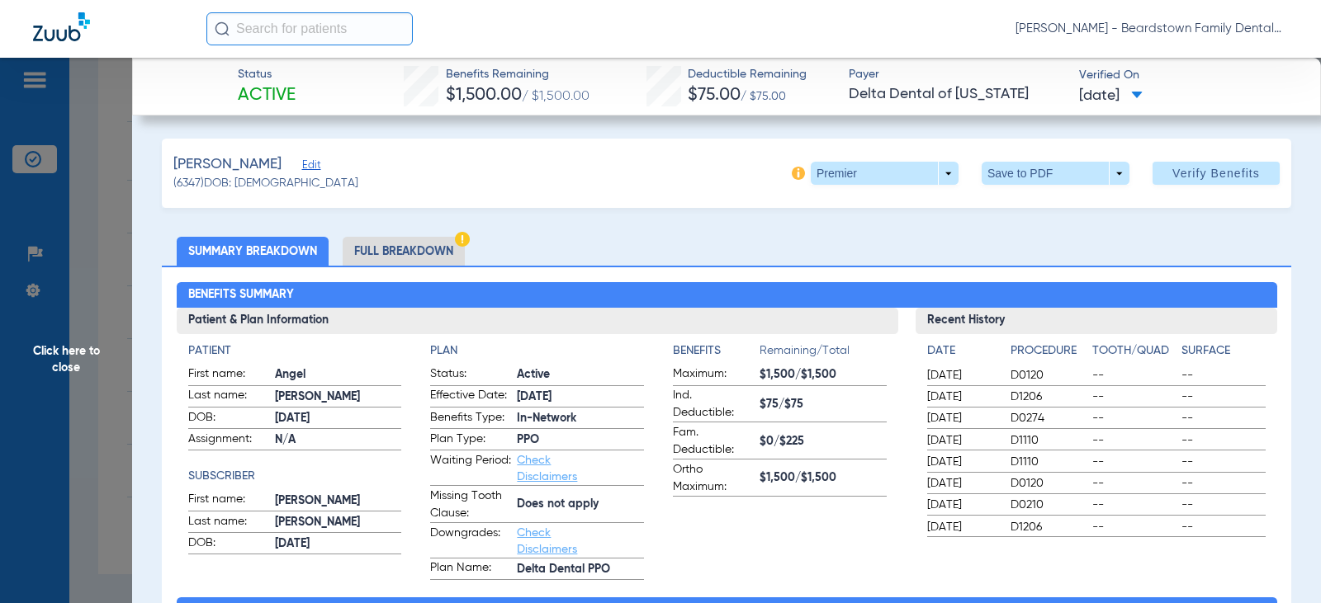
click at [87, 348] on span "Click here to close" at bounding box center [66, 359] width 132 height 603
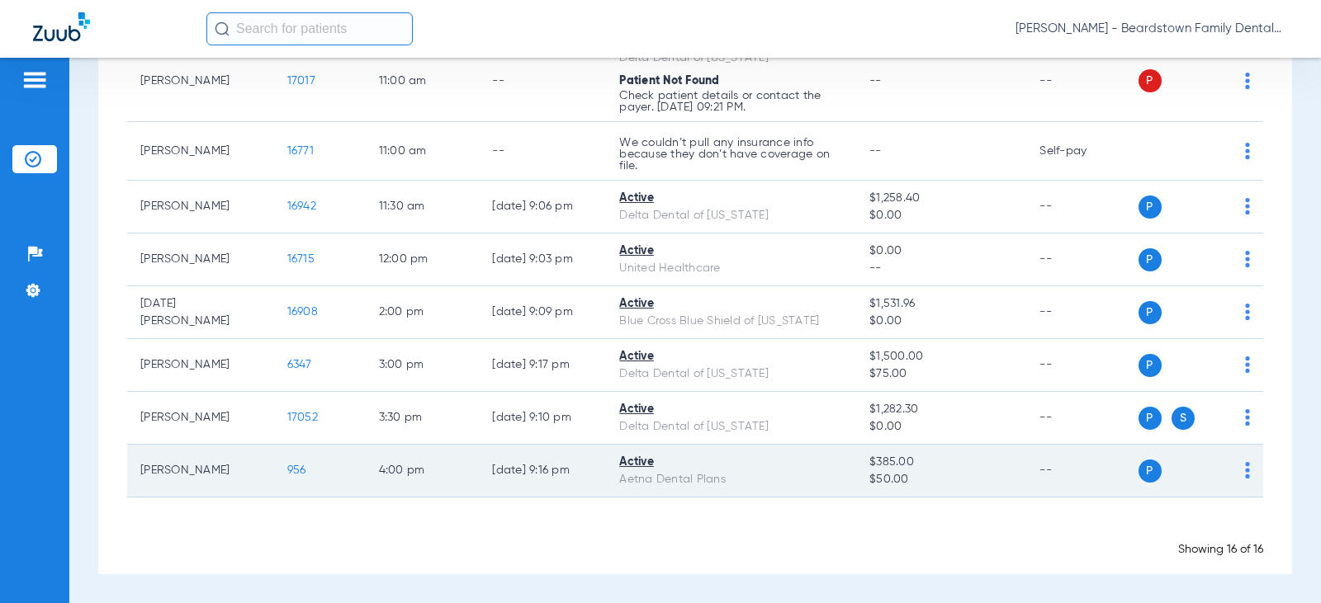
click at [287, 470] on span "956" at bounding box center [296, 471] width 19 height 12
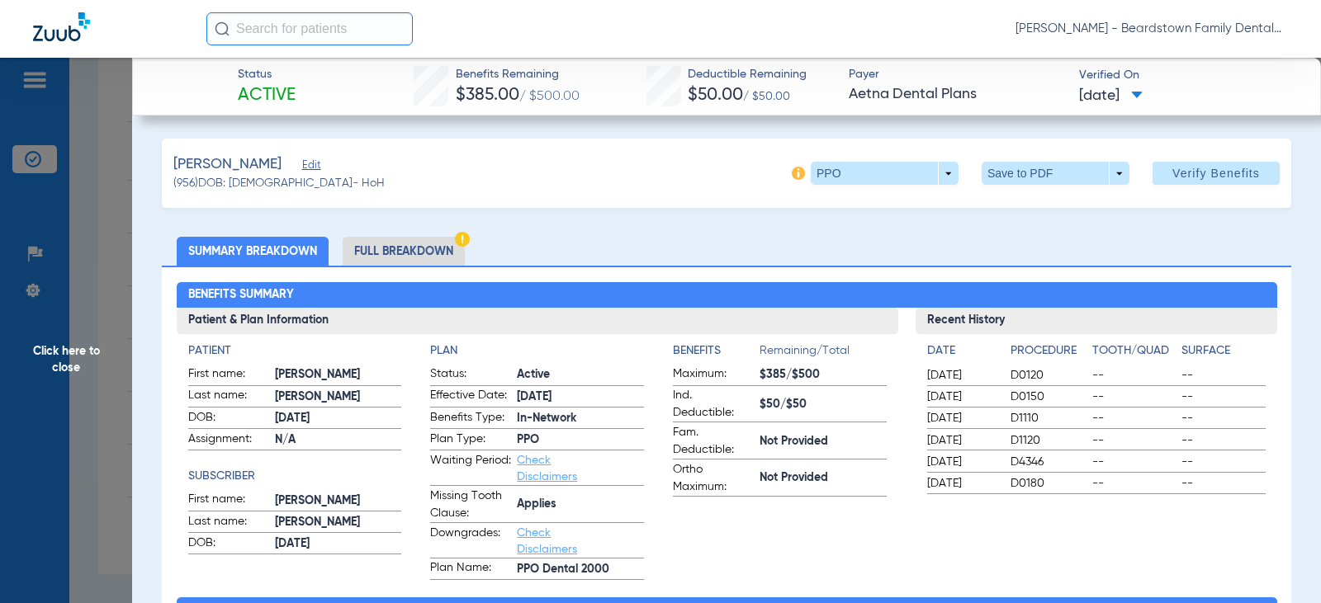
click at [61, 356] on span "Click here to close" at bounding box center [66, 359] width 132 height 603
